Goal: Check status: Check status

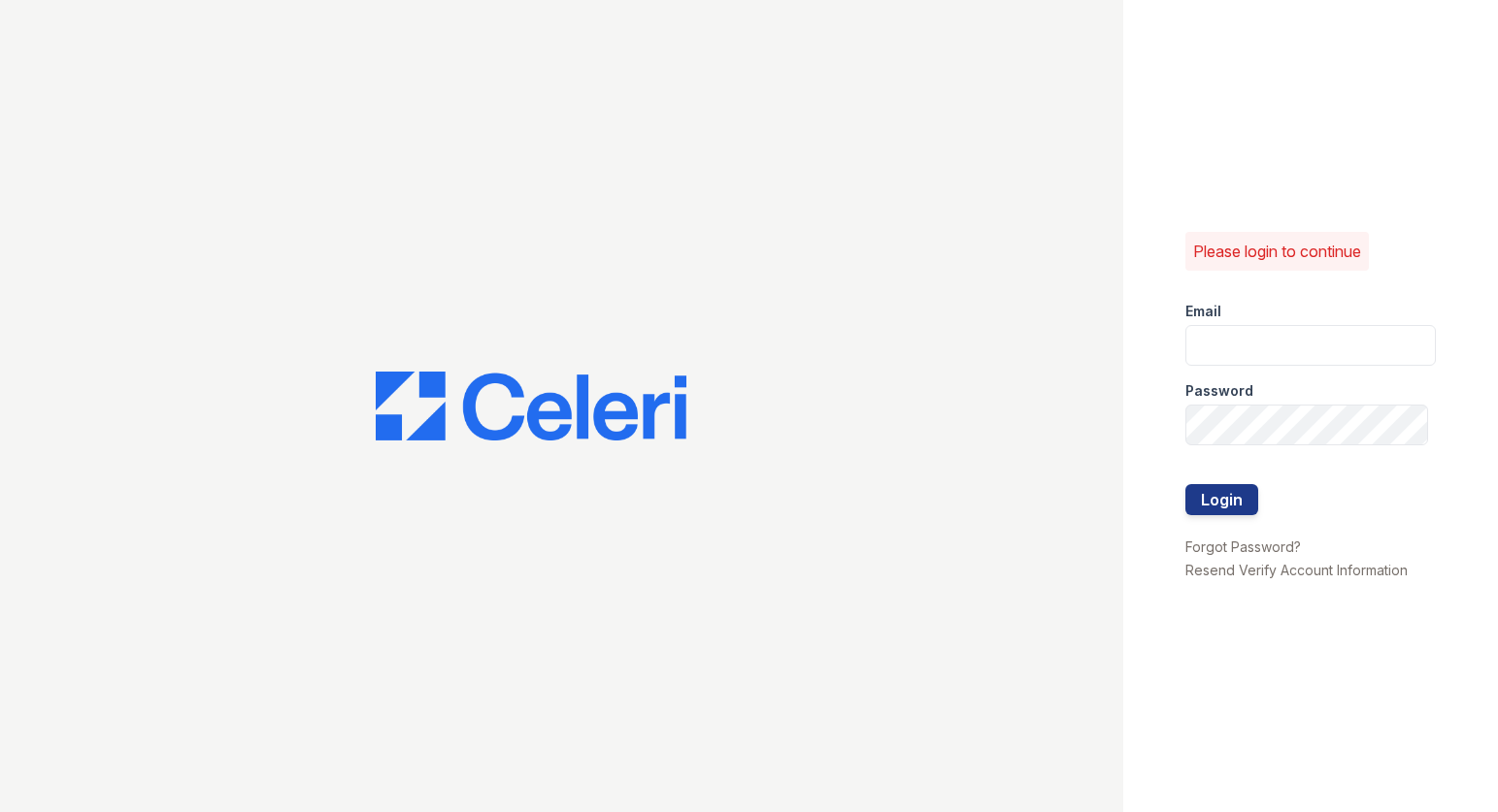
click at [1236, 311] on div "Email" at bounding box center [1311, 305] width 251 height 39
click at [1246, 335] on input "email" at bounding box center [1311, 345] width 251 height 41
type input "thesocialchico@trinity-pm.com"
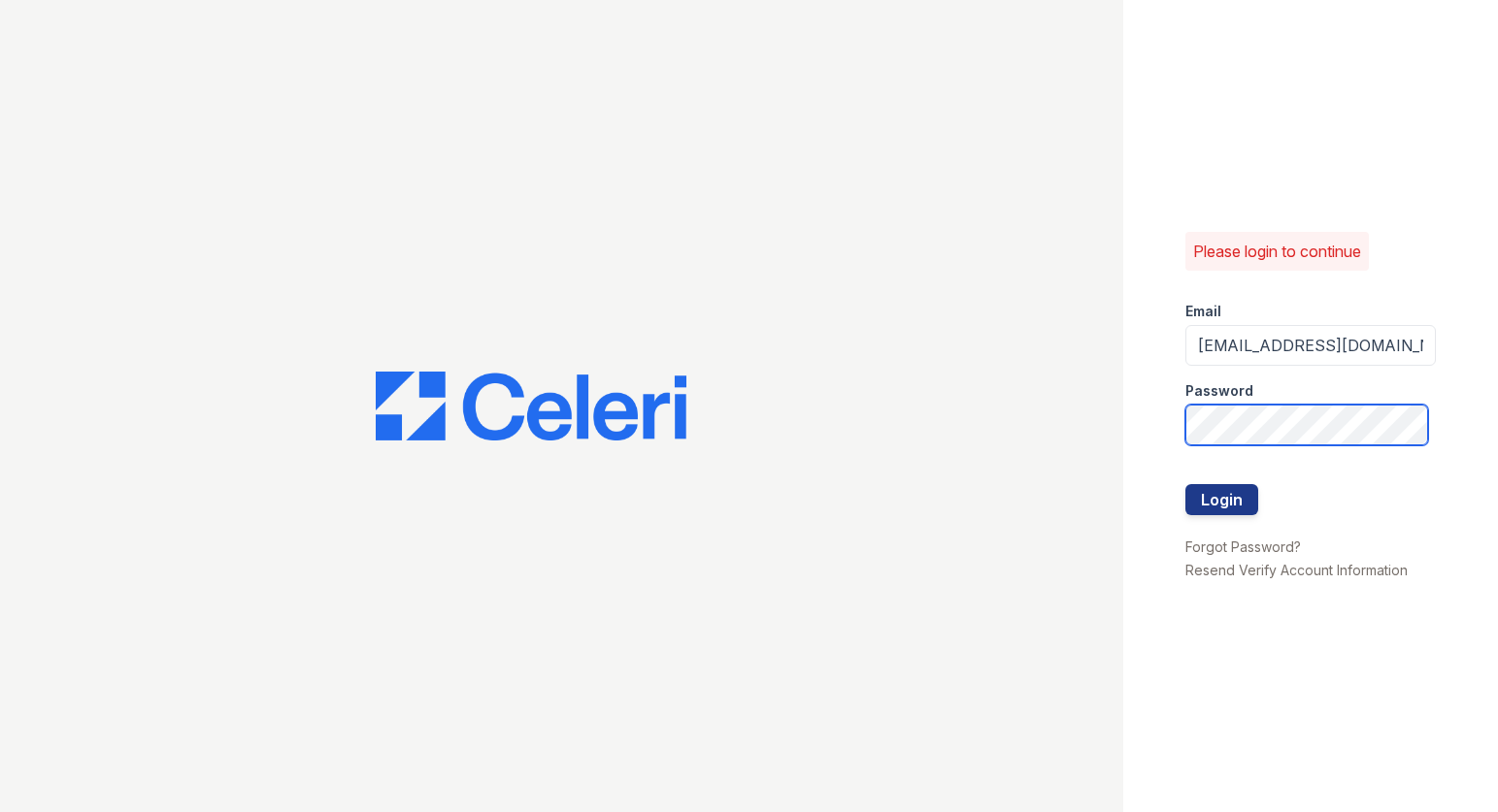
click at [1186, 484] on button "Login" at bounding box center [1221, 499] width 72 height 31
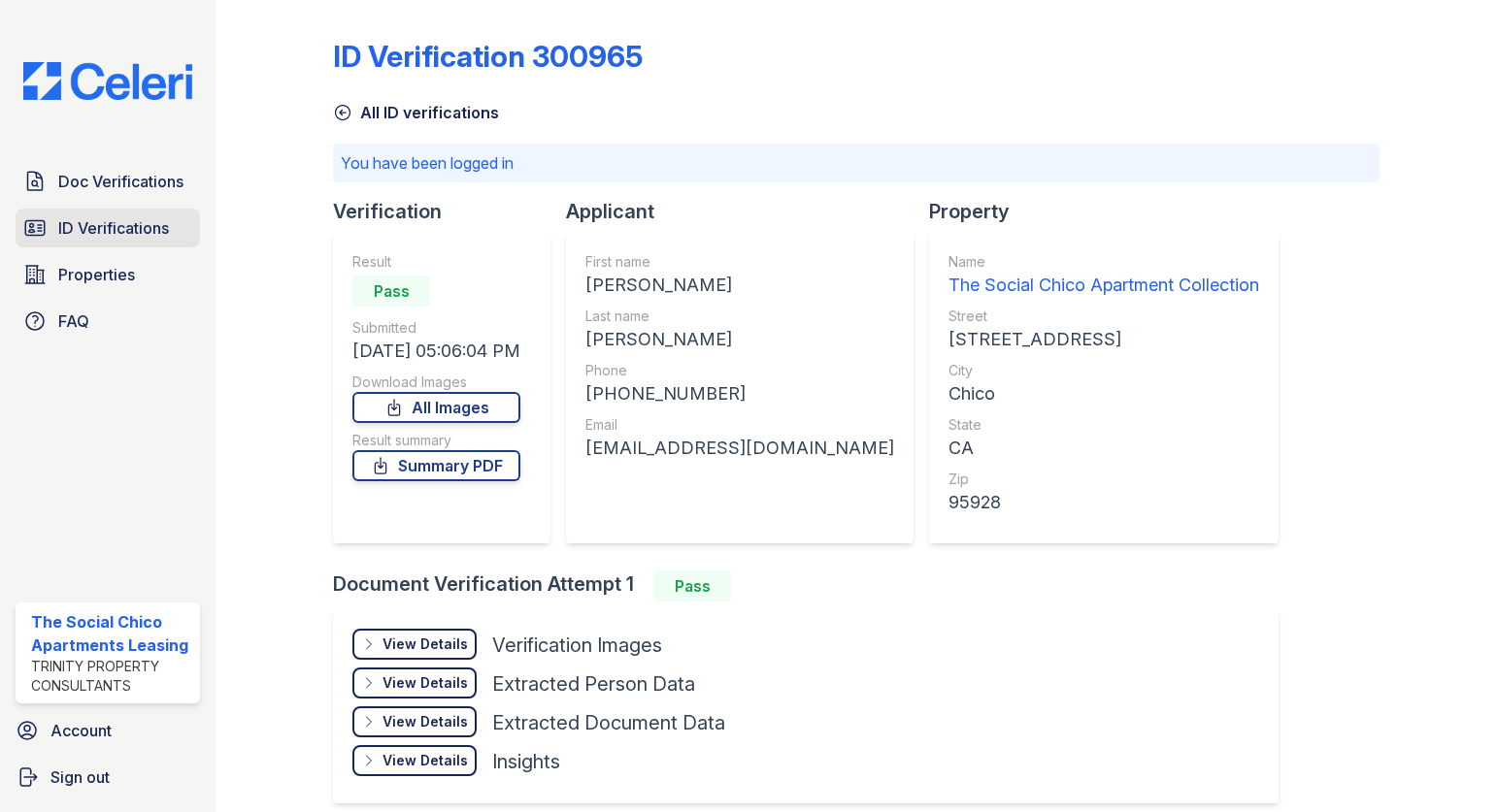
click at [131, 228] on span "ID Verifications" at bounding box center [114, 227] width 111 height 23
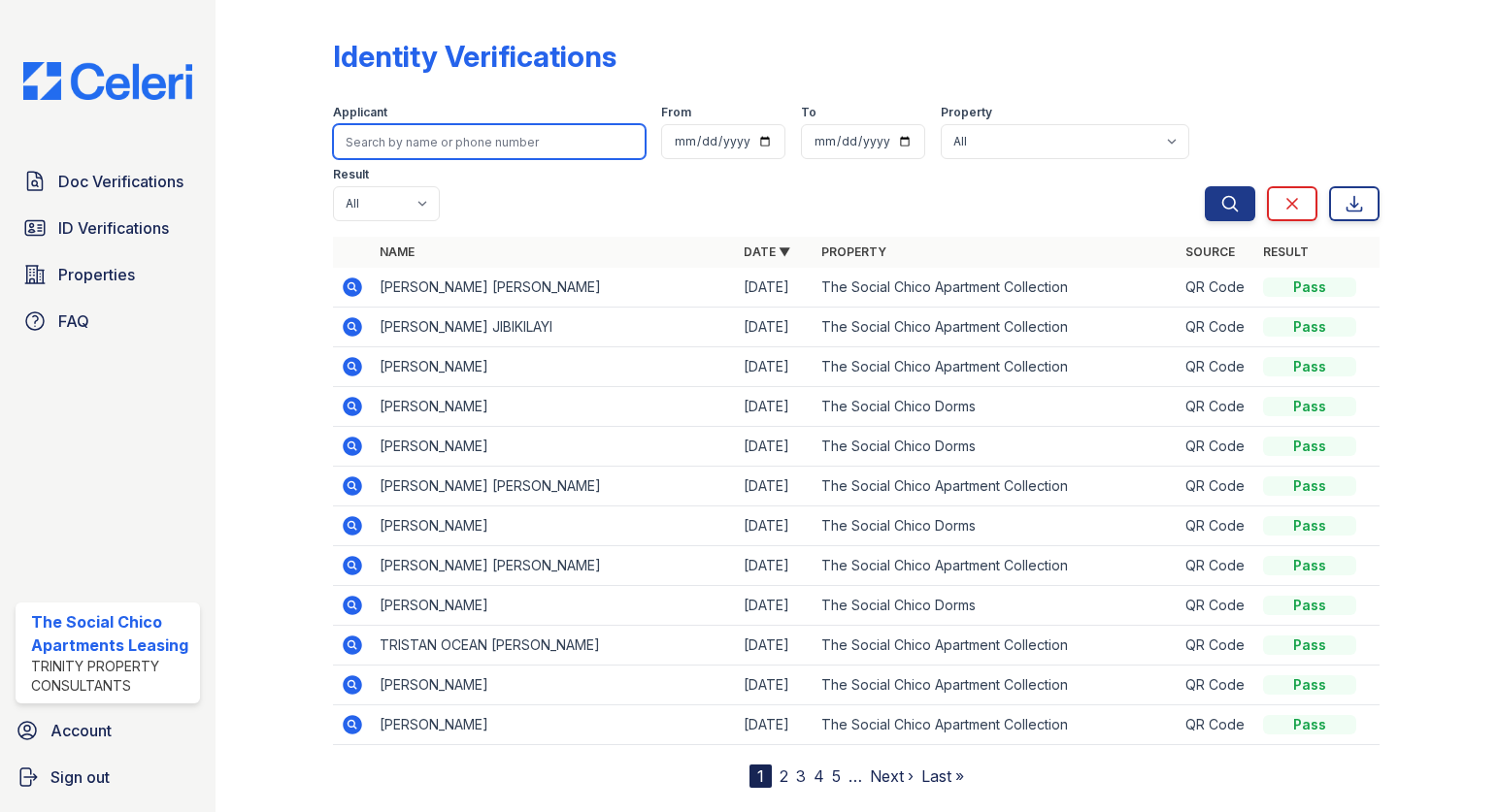
click at [422, 128] on input "search" at bounding box center [489, 141] width 312 height 35
type input "meeker"
click at [1205, 186] on button "Search" at bounding box center [1230, 203] width 51 height 35
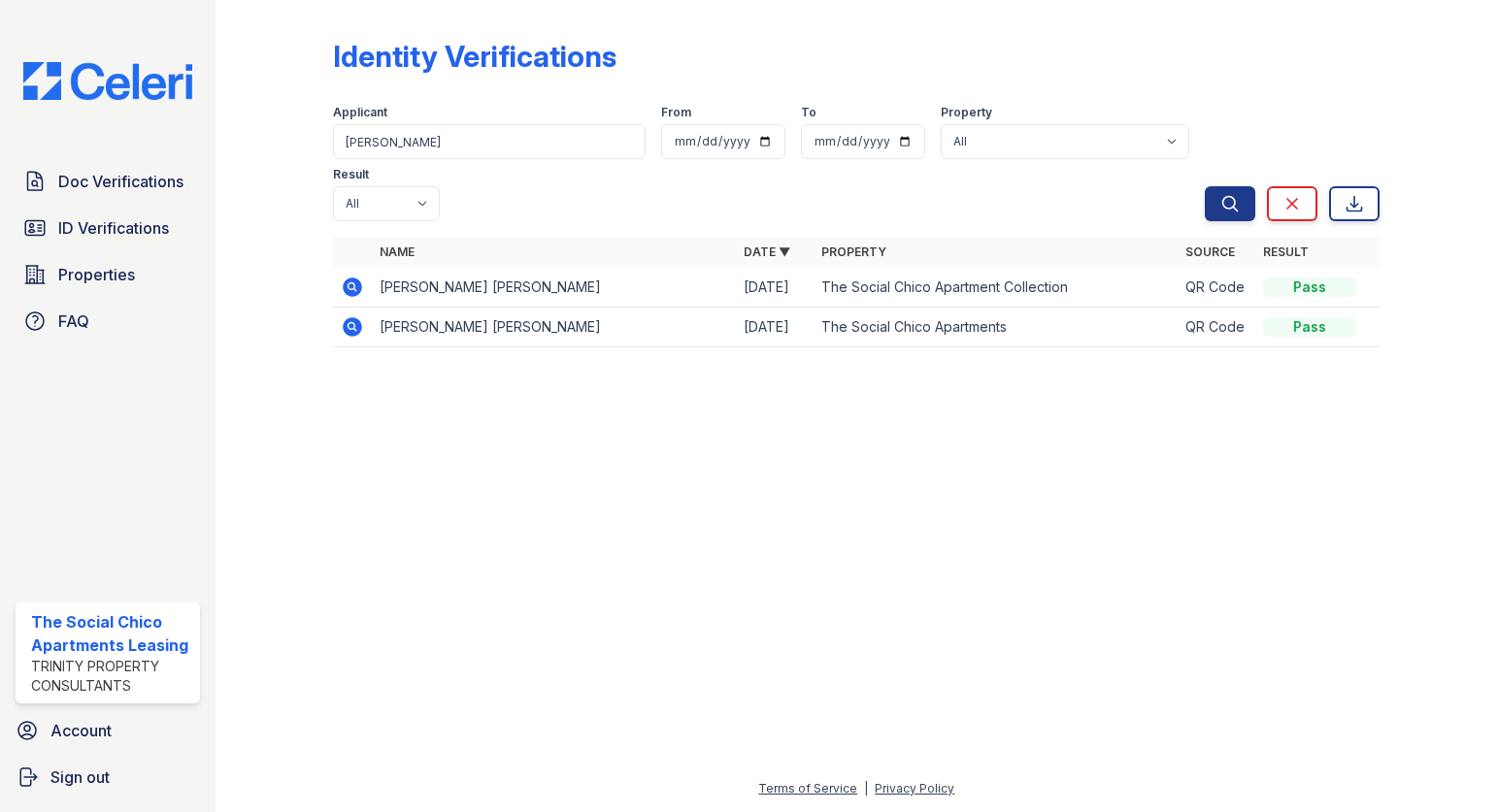
click at [353, 284] on icon at bounding box center [352, 287] width 23 height 23
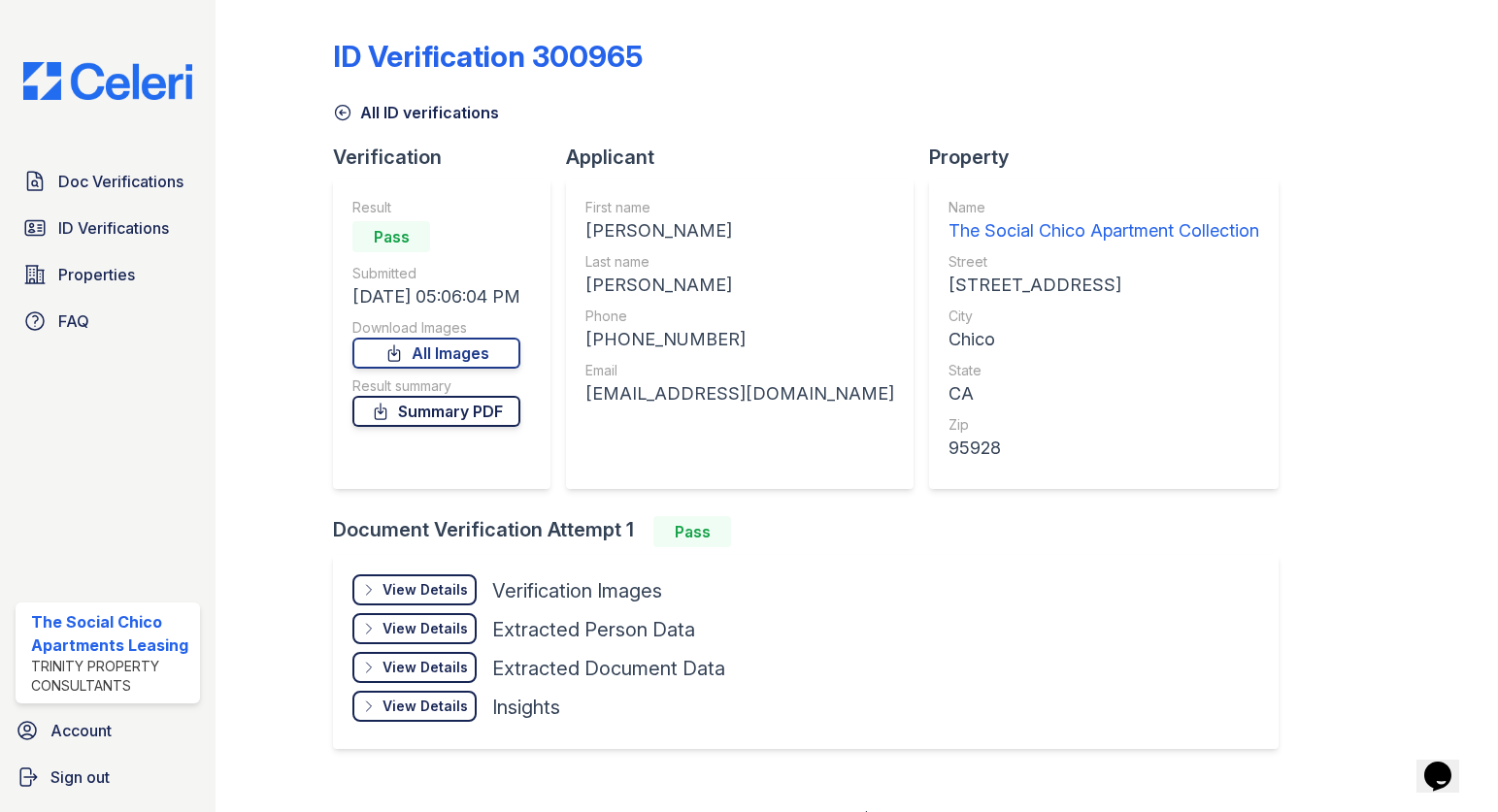
click at [452, 412] on link "Summary PDF" at bounding box center [436, 410] width 168 height 31
click at [133, 225] on span "ID Verifications" at bounding box center [114, 227] width 111 height 23
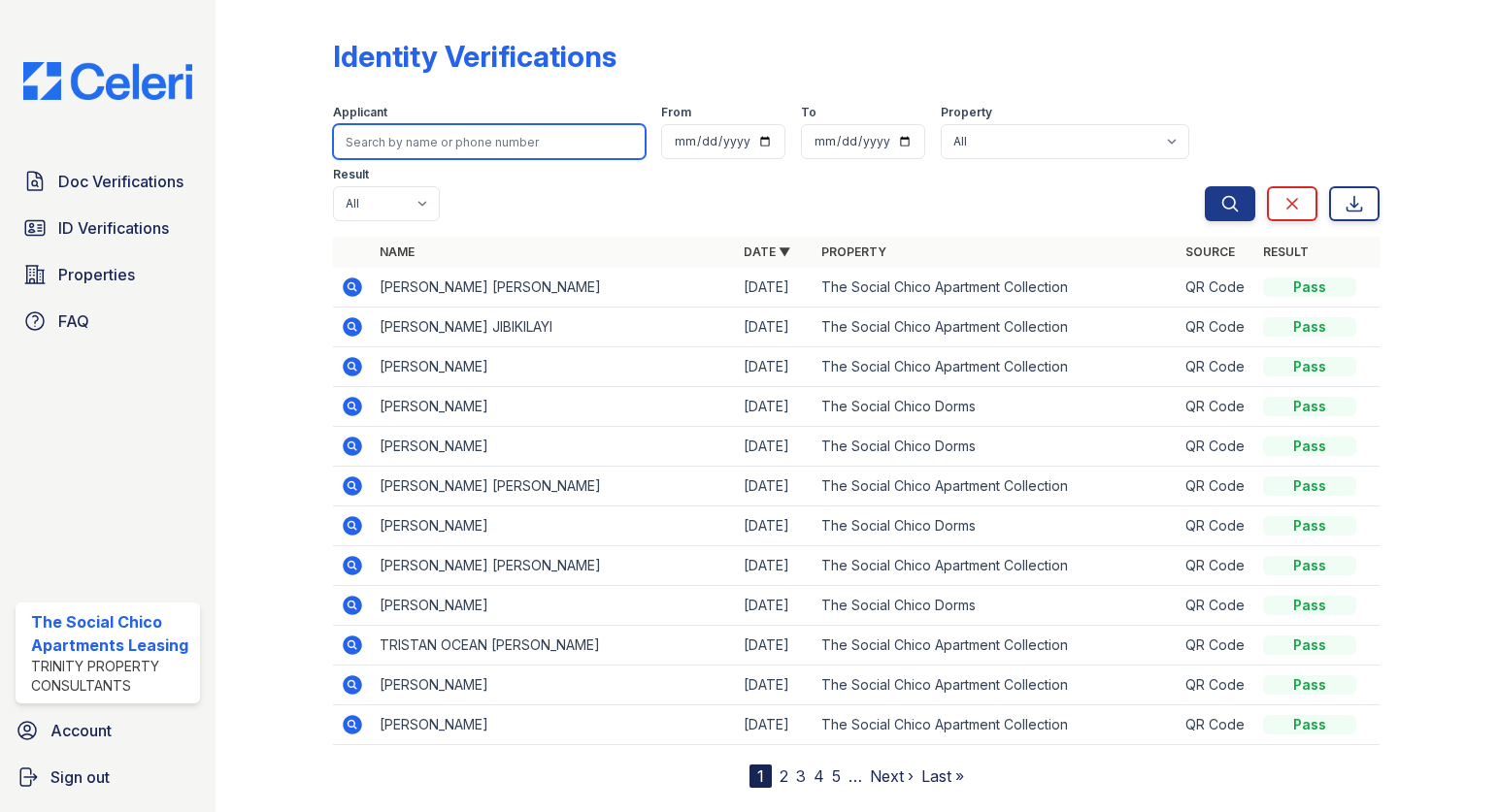
click at [403, 136] on input "search" at bounding box center [489, 141] width 312 height 35
type input "[PERSON_NAME]"
click at [1205, 186] on button "Search" at bounding box center [1230, 203] width 51 height 35
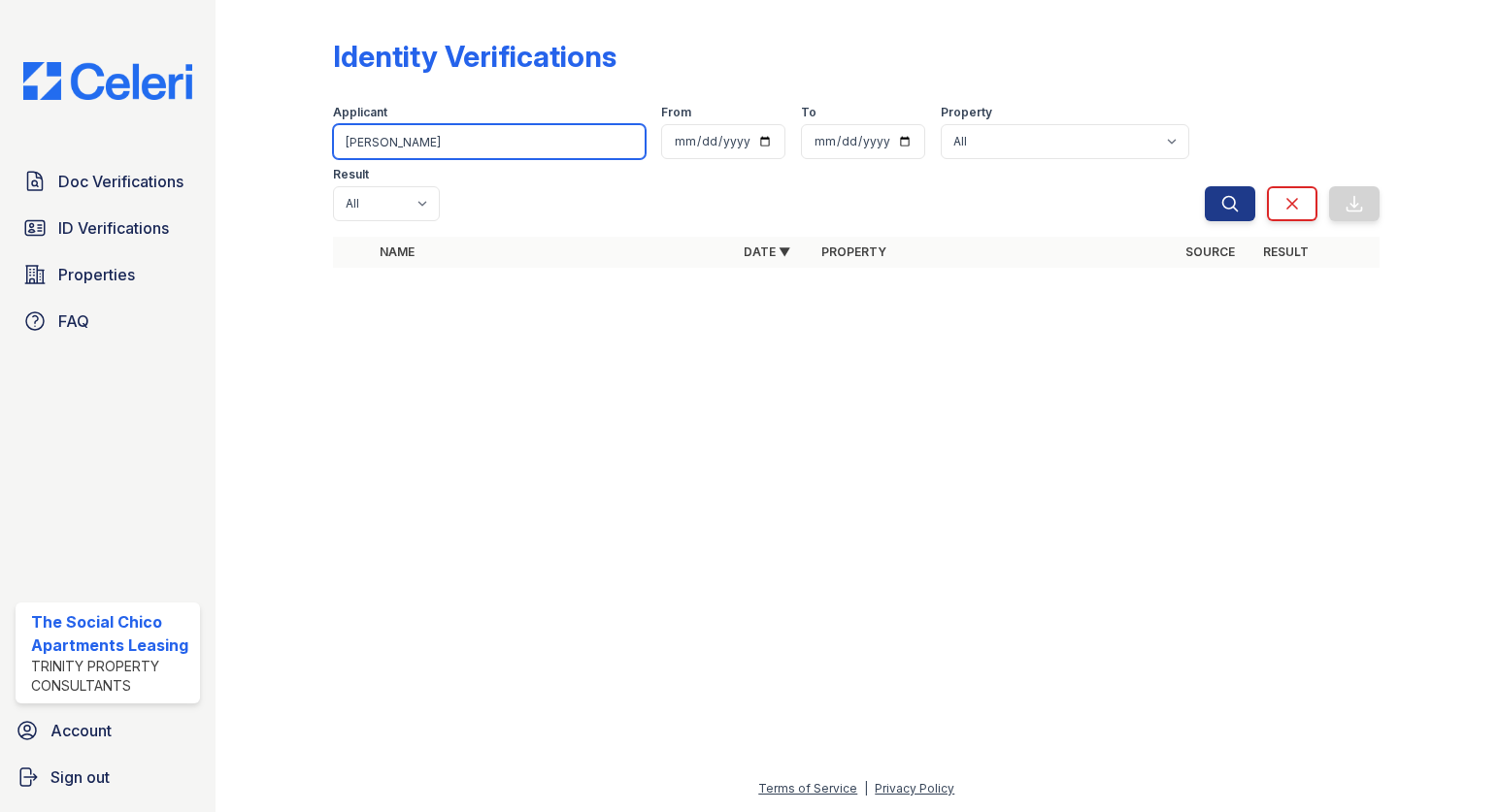
drag, startPoint x: 438, startPoint y: 146, endPoint x: 320, endPoint y: 170, distance: 120.4
click at [320, 170] on div "Identity Verifications Filter Applicant [PERSON_NAME] From To Property All The …" at bounding box center [857, 159] width 1220 height 318
type input "r"
type input "[PERSON_NAME]"
click at [1205, 186] on button "Search" at bounding box center [1230, 203] width 51 height 35
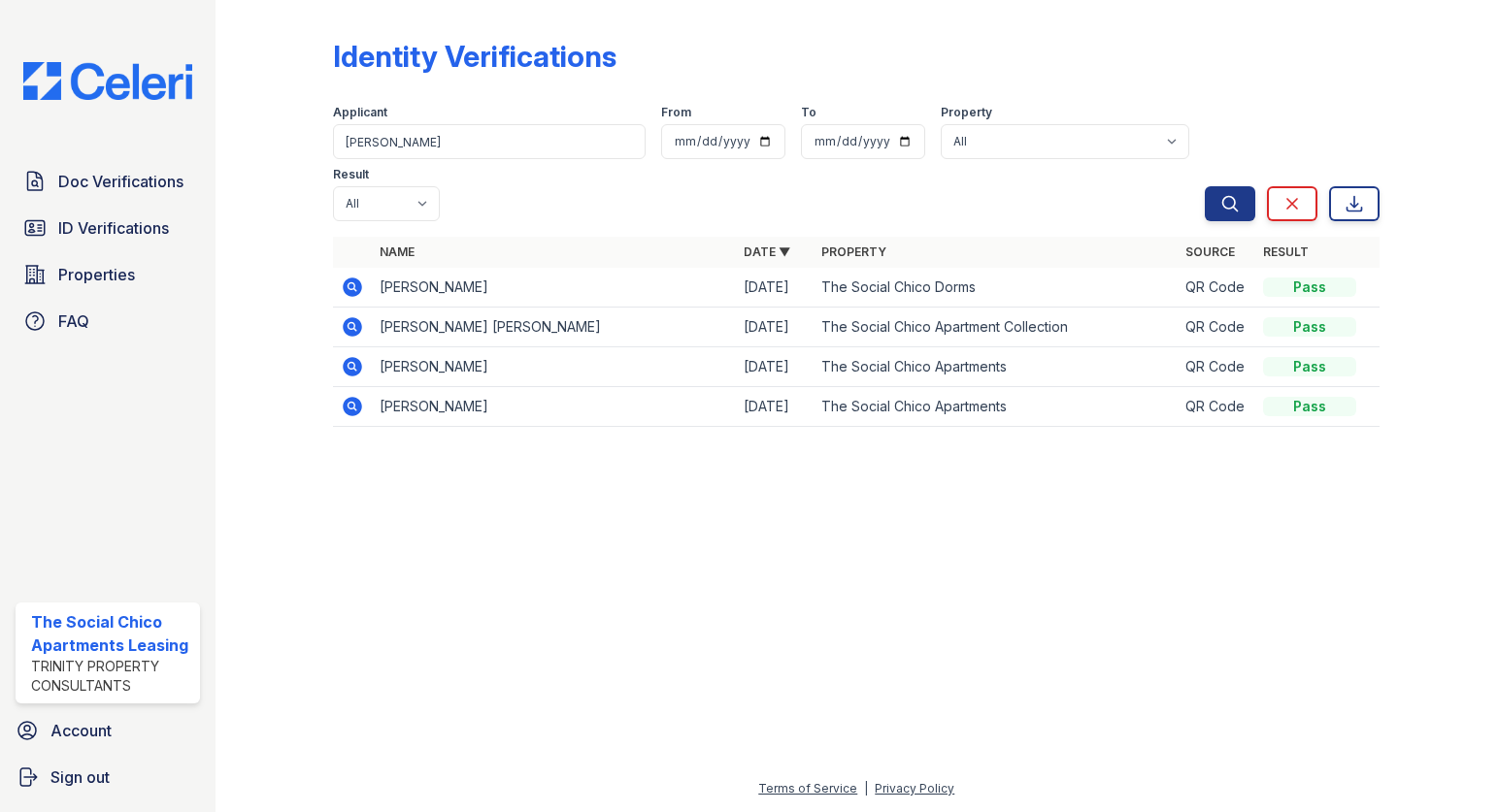
click at [346, 283] on icon at bounding box center [354, 288] width 20 height 20
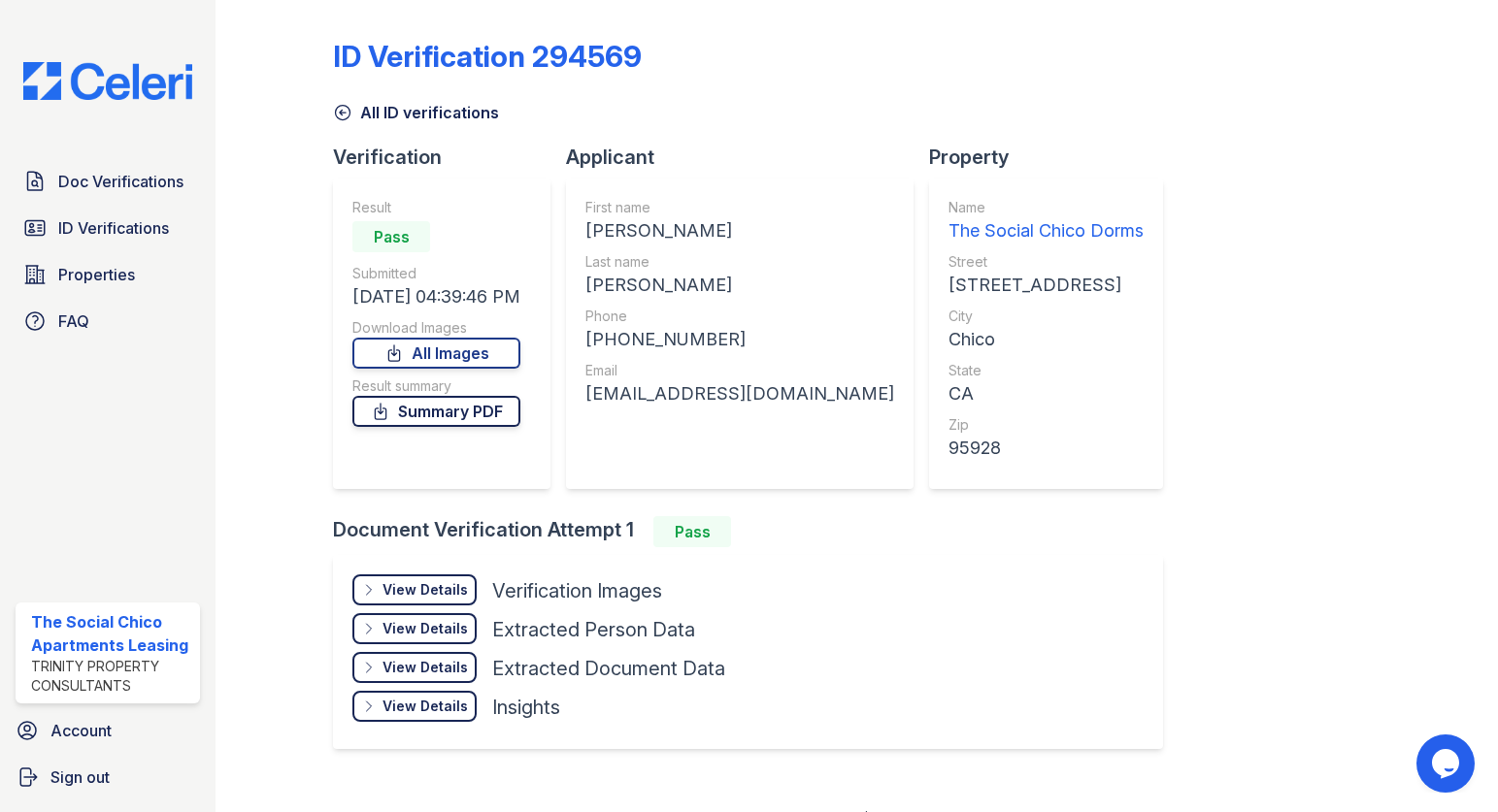
click at [424, 411] on link "Summary PDF" at bounding box center [436, 410] width 168 height 31
click at [482, 354] on link "All Images" at bounding box center [436, 353] width 168 height 31
